Goal: Information Seeking & Learning: Find specific page/section

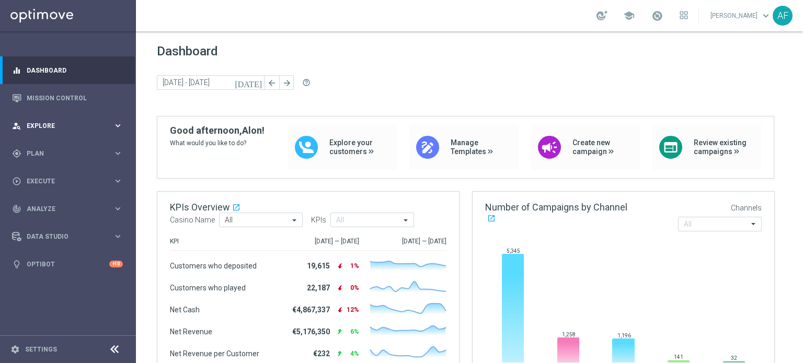
click at [70, 125] on span "Explore" at bounding box center [70, 126] width 86 height 6
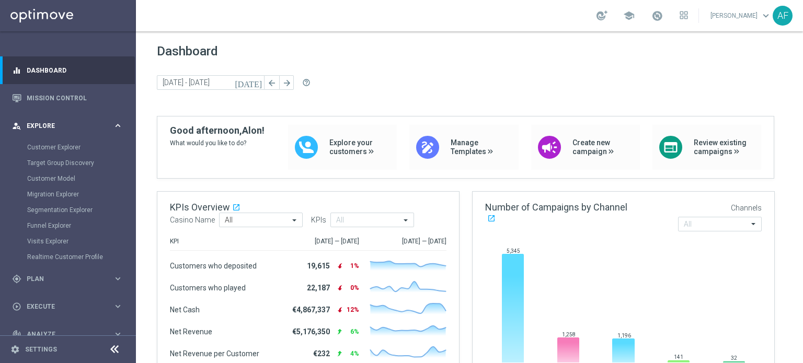
click at [73, 127] on span "Explore" at bounding box center [70, 126] width 86 height 6
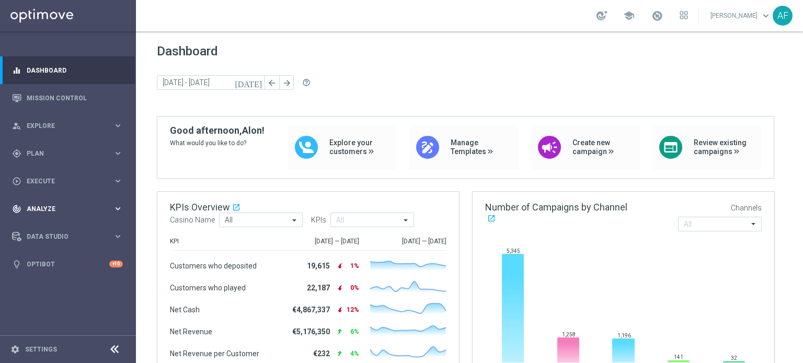
click at [71, 207] on span "Analyze" at bounding box center [70, 209] width 86 height 6
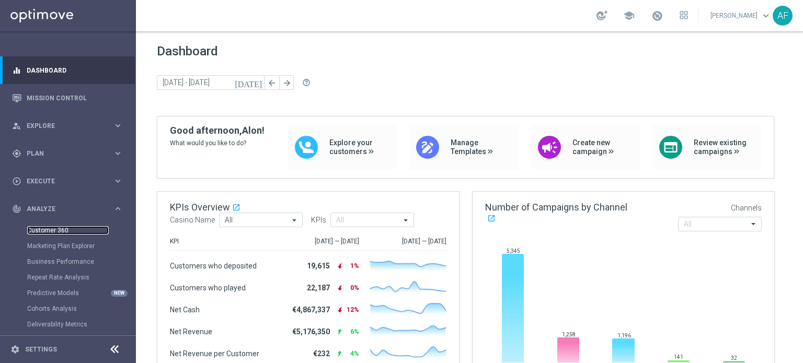
click at [59, 228] on link "Customer 360" at bounding box center [68, 230] width 82 height 8
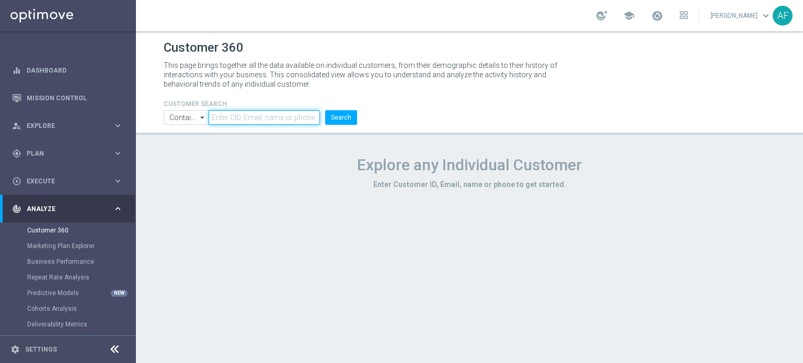
drag, startPoint x: 272, startPoint y: 113, endPoint x: 251, endPoint y: 117, distance: 20.7
click at [272, 113] on input "text" at bounding box center [264, 117] width 111 height 15
drag, startPoint x: 250, startPoint y: 117, endPoint x: 297, endPoint y: 122, distance: 47.9
click at [297, 122] on input "text" at bounding box center [264, 117] width 111 height 15
click at [408, 110] on div "CUSTOMER SEARCH Contains Contains arrow_drop_down Show Selected 0 of NaN Contai…" at bounding box center [469, 107] width 627 height 33
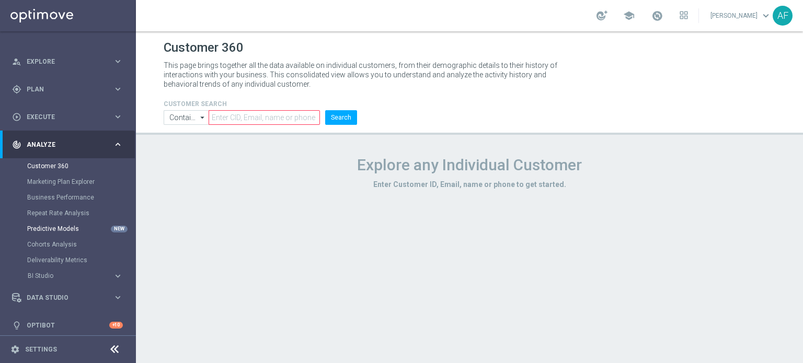
scroll to position [70, 0]
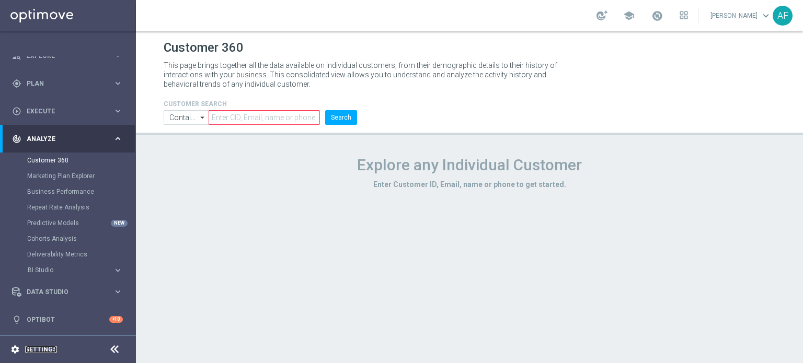
click at [47, 349] on link "Settings" at bounding box center [41, 350] width 32 height 6
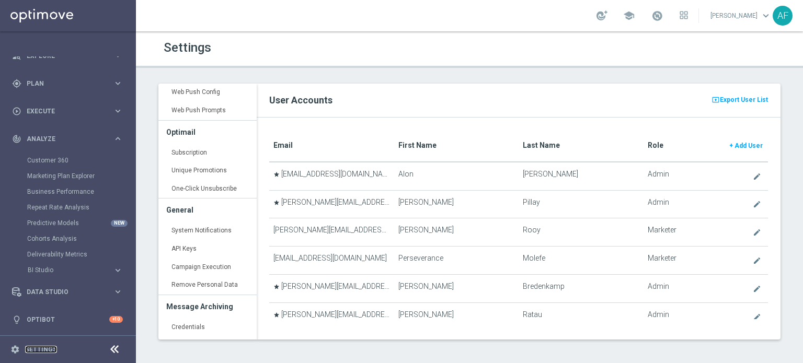
scroll to position [211, 0]
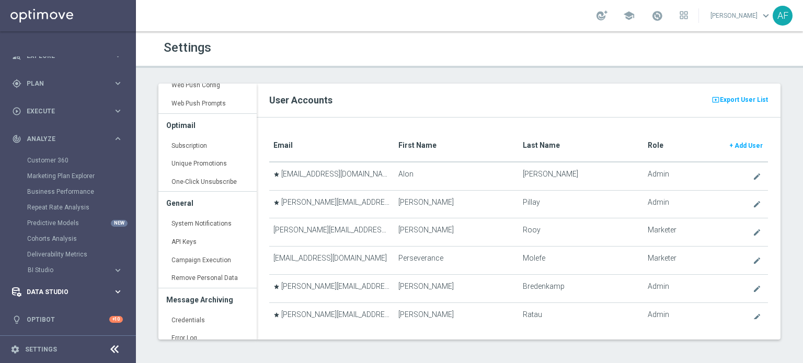
click at [61, 290] on span "Data Studio" at bounding box center [70, 292] width 86 height 6
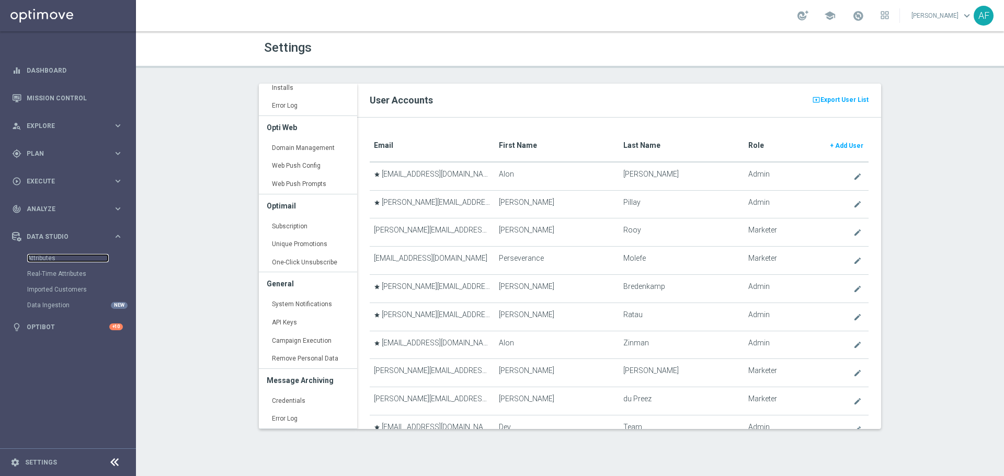
scroll to position [130, 0]
click at [70, 132] on div "person_search Explore keyboard_arrow_right" at bounding box center [67, 126] width 135 height 28
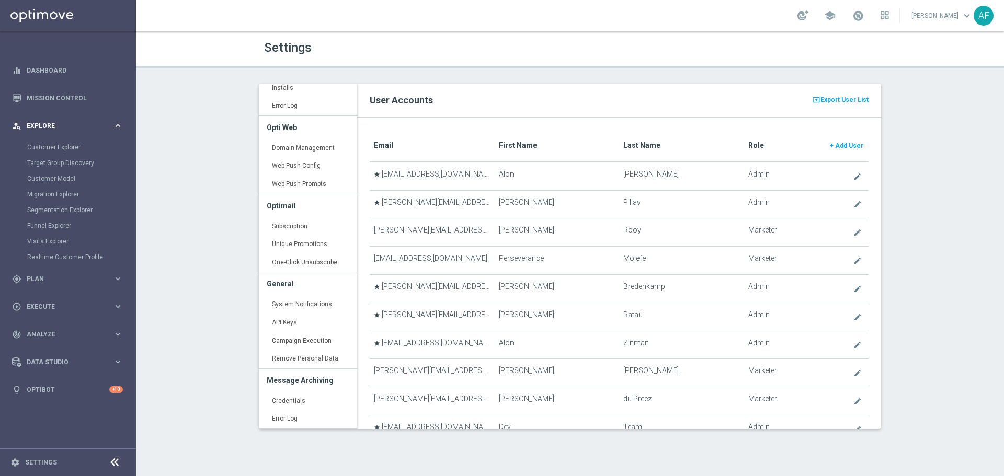
click at [67, 130] on div "person_search Explore" at bounding box center [62, 125] width 101 height 9
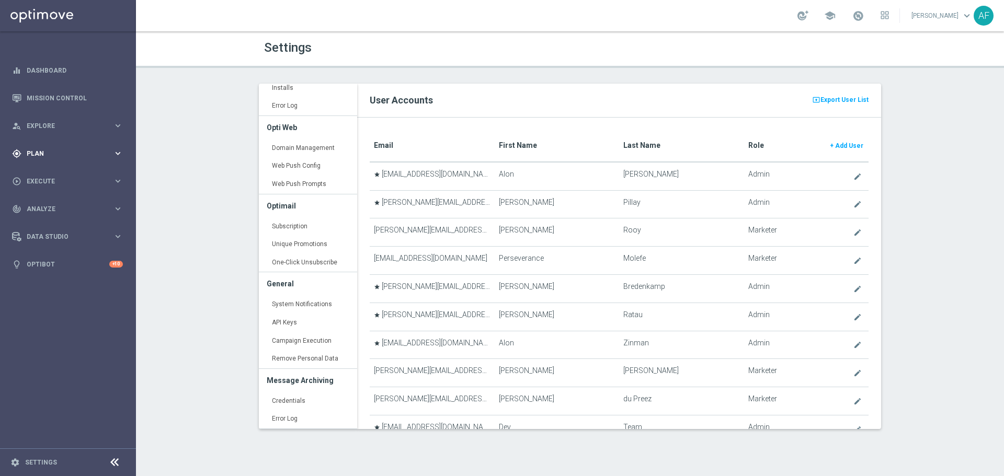
click at [65, 156] on span "Plan" at bounding box center [70, 154] width 86 height 6
click at [66, 156] on span "Plan" at bounding box center [70, 154] width 86 height 6
click at [65, 177] on div "play_circle_outline Execute" at bounding box center [62, 181] width 101 height 9
click at [64, 181] on span "Execute" at bounding box center [70, 181] width 86 height 6
click at [68, 128] on span "Explore" at bounding box center [70, 126] width 86 height 6
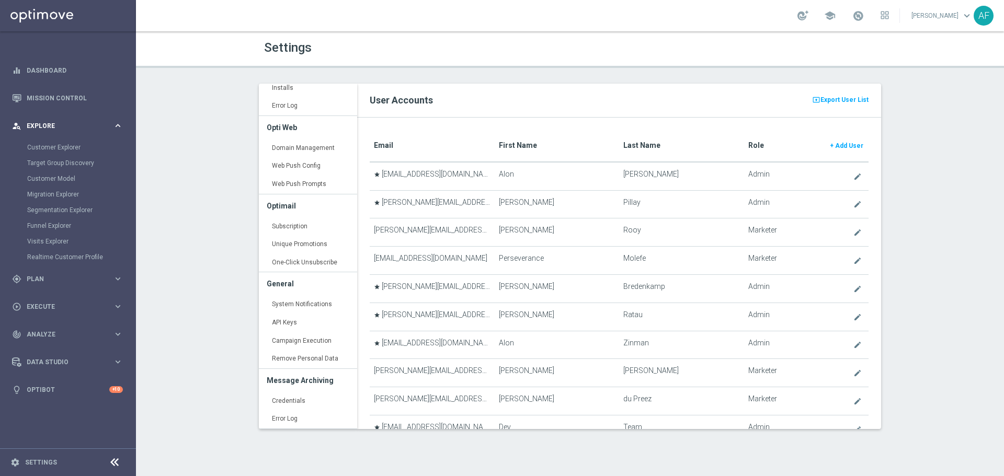
click at [69, 128] on span "Explore" at bounding box center [70, 126] width 86 height 6
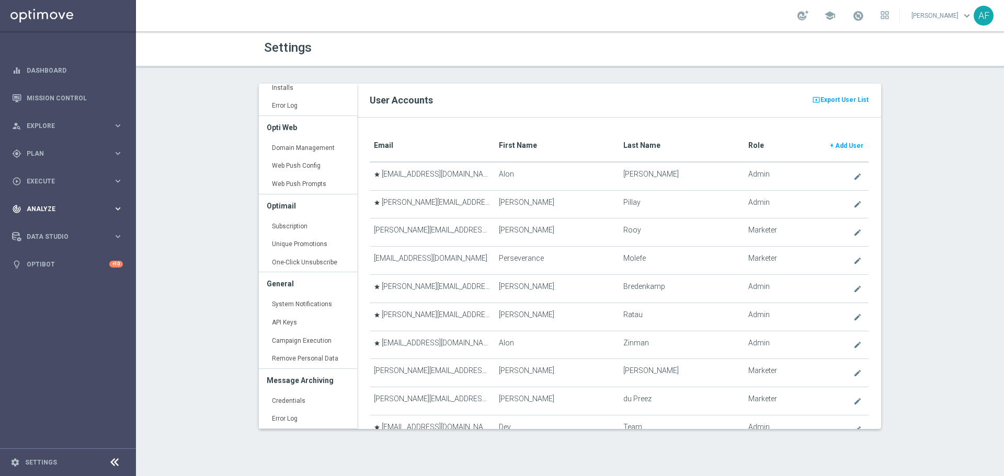
click at [65, 210] on span "Analyze" at bounding box center [70, 209] width 86 height 6
click at [59, 232] on link "Customer 360" at bounding box center [68, 230] width 82 height 8
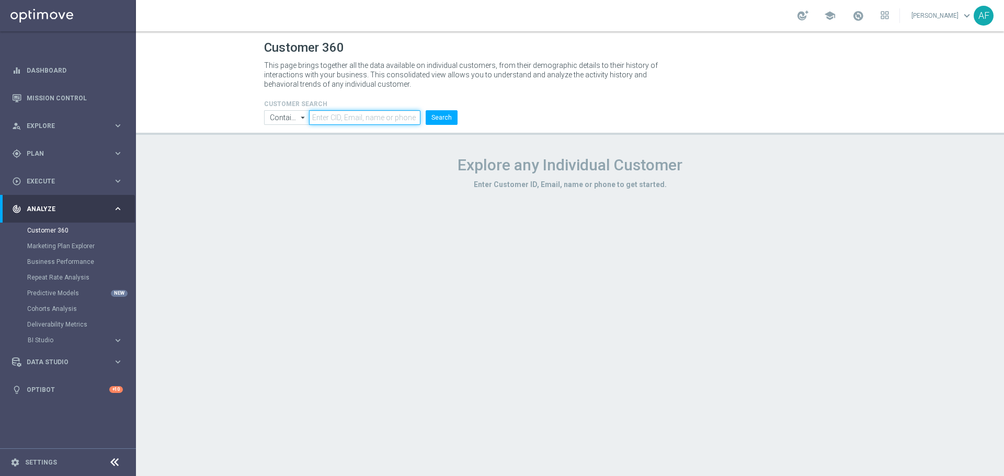
click at [346, 117] on input "text" at bounding box center [364, 117] width 111 height 15
click at [405, 117] on input "text" at bounding box center [364, 117] width 111 height 15
drag, startPoint x: 389, startPoint y: 116, endPoint x: 401, endPoint y: 114, distance: 11.6
click at [401, 114] on input "text" at bounding box center [364, 117] width 111 height 15
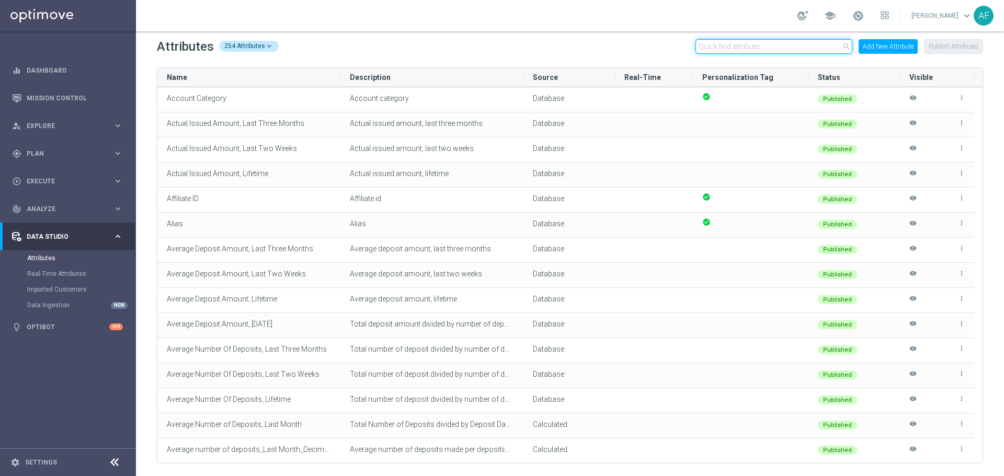
click at [799, 45] on input "text" at bounding box center [773, 46] width 157 height 15
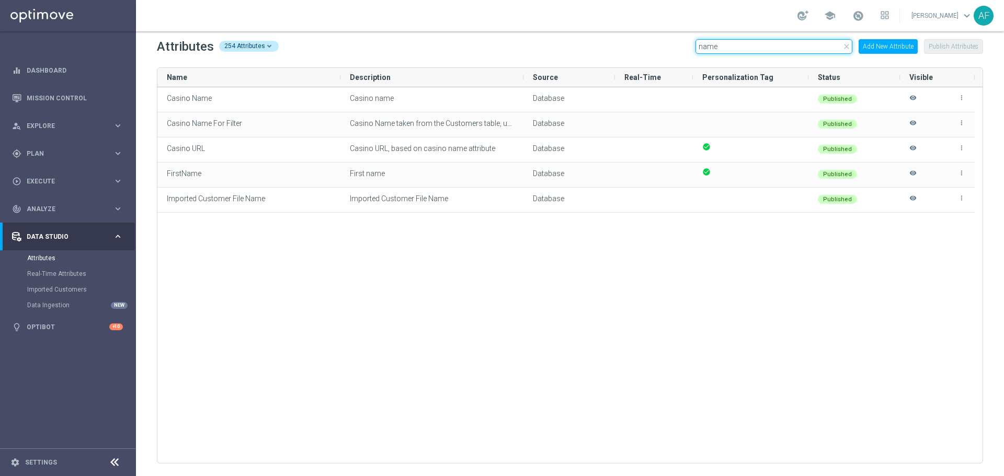
click at [738, 49] on input "name" at bounding box center [773, 46] width 157 height 15
type input "n"
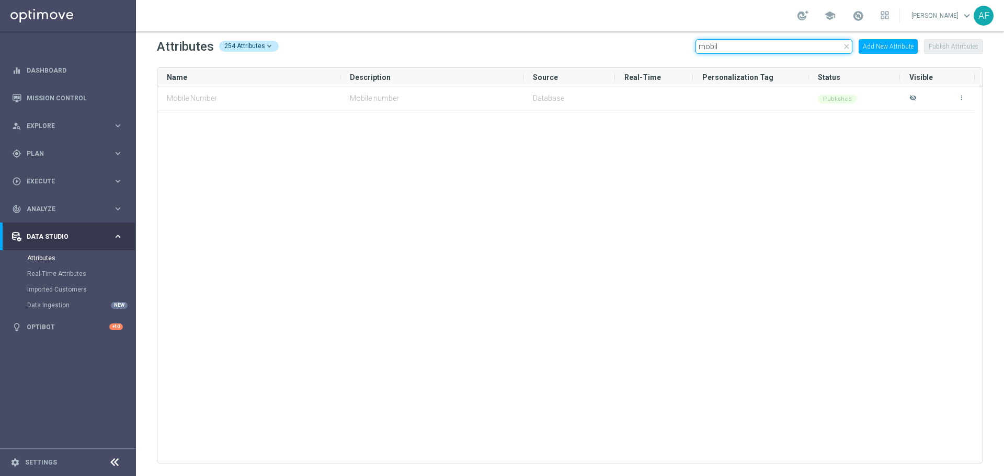
type input "mobile"
drag, startPoint x: 760, startPoint y: 48, endPoint x: 698, endPoint y: 42, distance: 62.5
click at [698, 41] on input "mobile" at bounding box center [773, 46] width 157 height 15
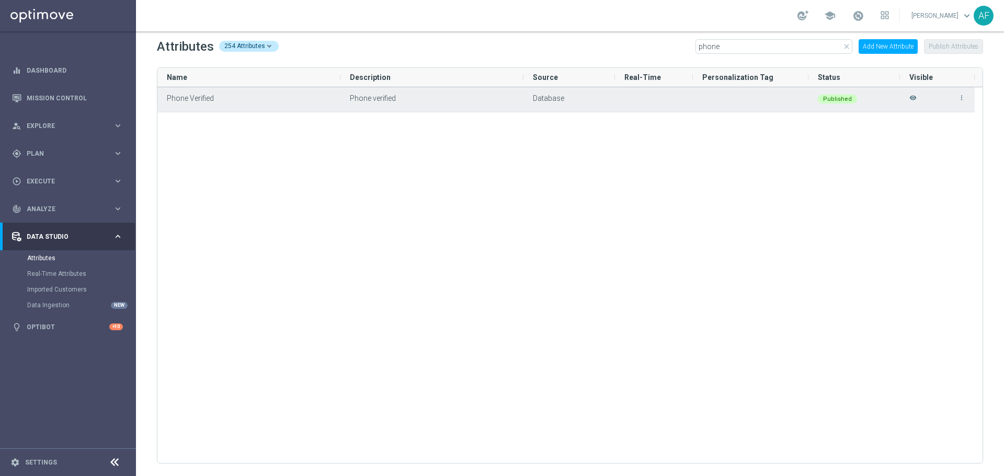
click at [803, 98] on icon "visibility" at bounding box center [912, 102] width 7 height 17
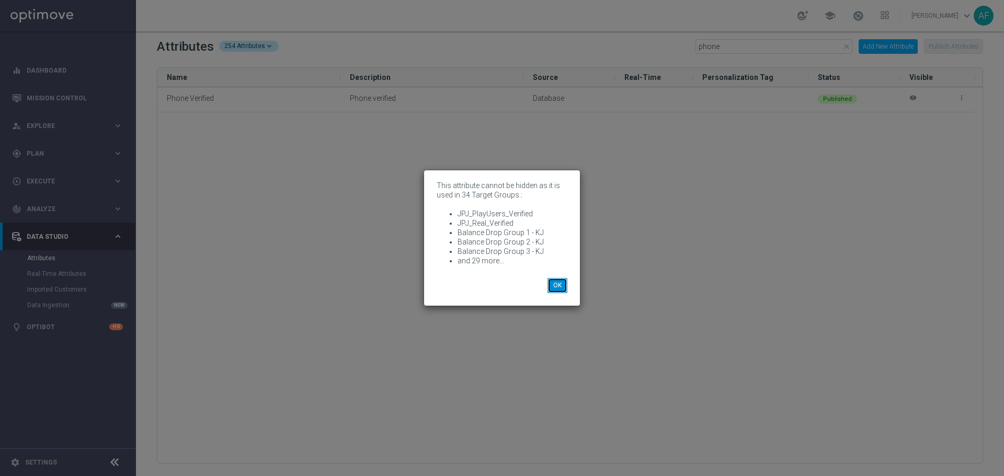
click at [558, 283] on button "OK" at bounding box center [557, 285] width 20 height 15
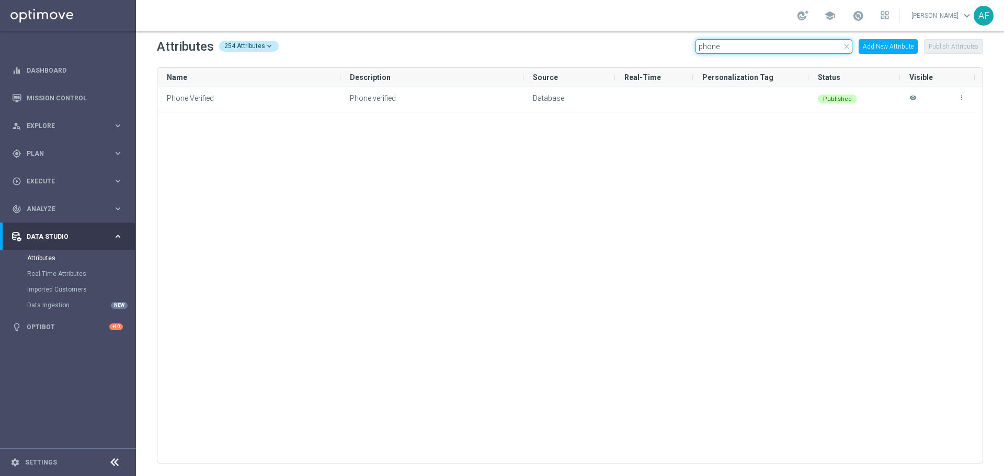
click at [751, 50] on input "phone" at bounding box center [773, 46] width 157 height 15
type input "p"
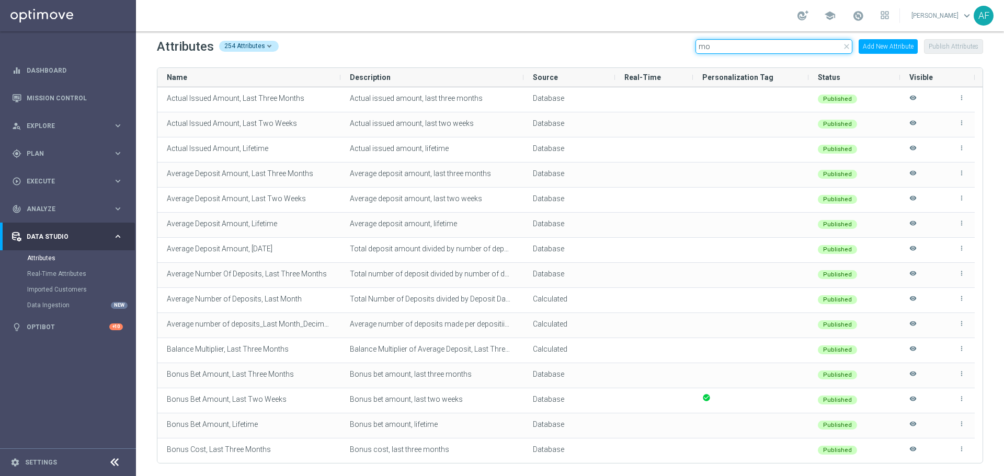
type input "m"
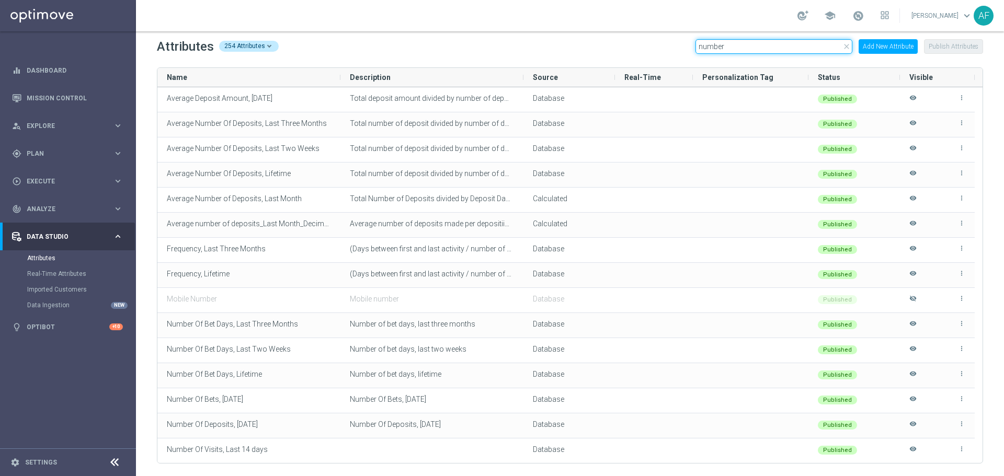
drag, startPoint x: 758, startPoint y: 46, endPoint x: 682, endPoint y: 52, distance: 76.6
click at [682, 48] on div "Attributes 254 Attributes close number Add New Attribute Publish Attributes" at bounding box center [570, 46] width 826 height 17
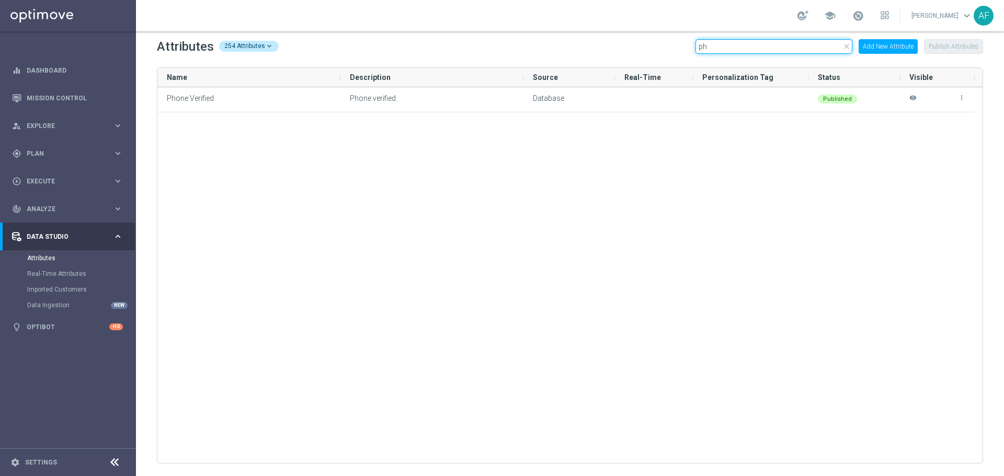
type input "p"
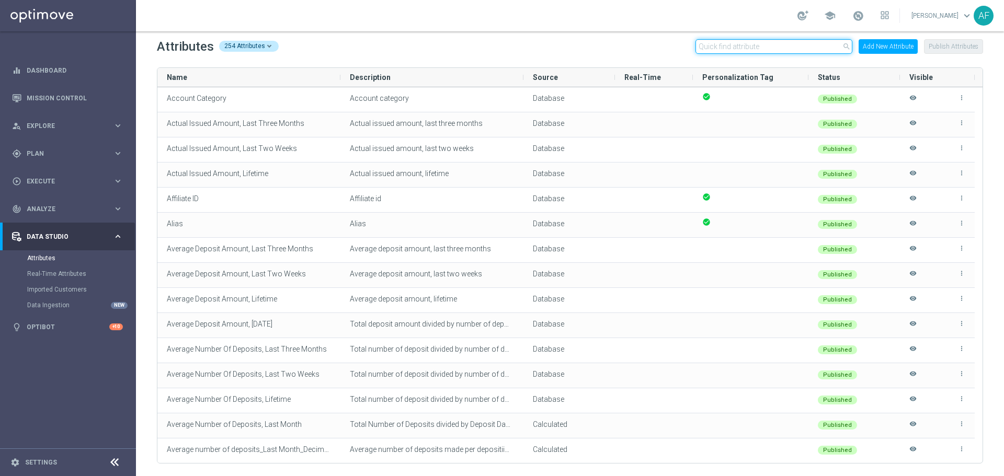
click at [732, 45] on input "text" at bounding box center [773, 46] width 157 height 15
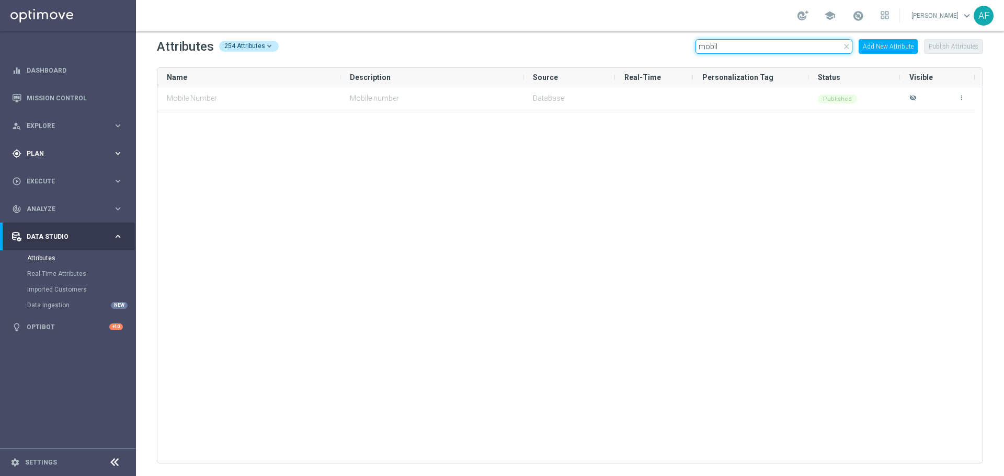
type input "mobil"
drag, startPoint x: 765, startPoint y: 49, endPoint x: 686, endPoint y: 49, distance: 78.4
click at [686, 49] on div "Attributes 254 Attributes close mobil Add New Attribute Publish Attributes" at bounding box center [570, 46] width 826 height 17
type input "phone"
